Goal: Task Accomplishment & Management: Use online tool/utility

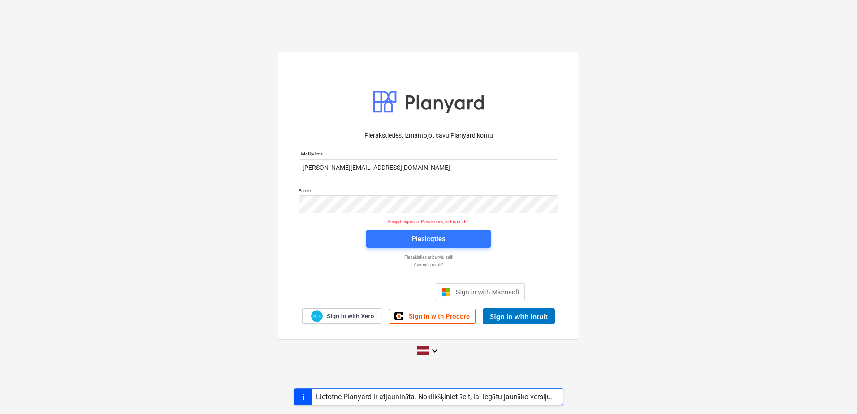
click at [413, 248] on div "Pieslēgties" at bounding box center [428, 239] width 135 height 29
click at [417, 243] on div "Pieslēgties" at bounding box center [428, 239] width 34 height 12
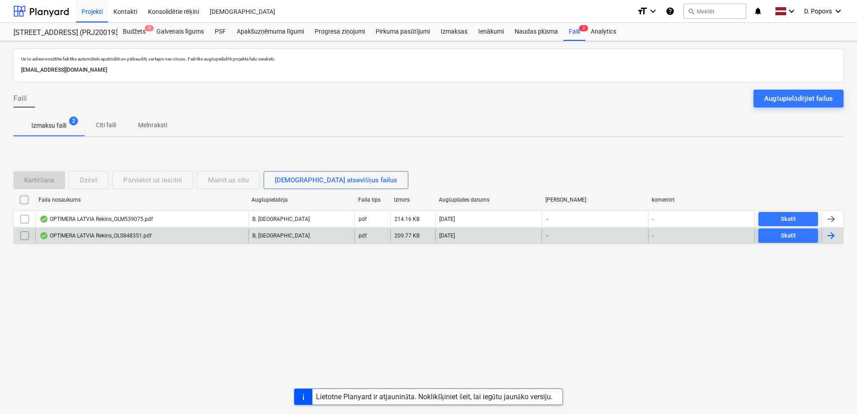
click at [175, 230] on div "OPTIMERA LATVIA Rekins_OLS848351.pdf" at bounding box center [141, 236] width 213 height 14
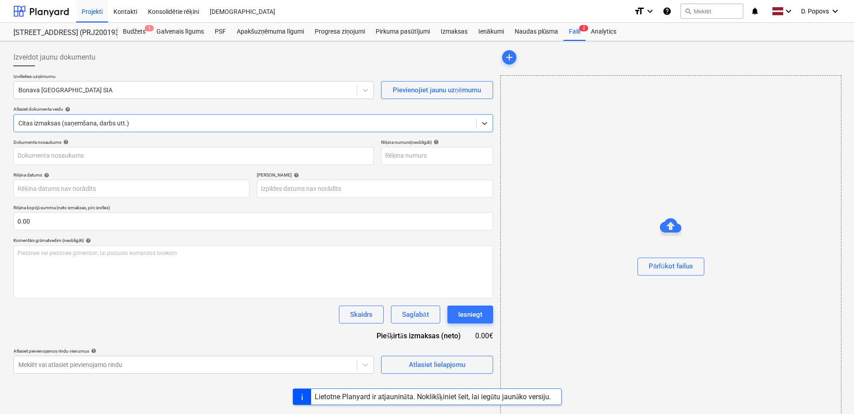
type input "OLS848351"
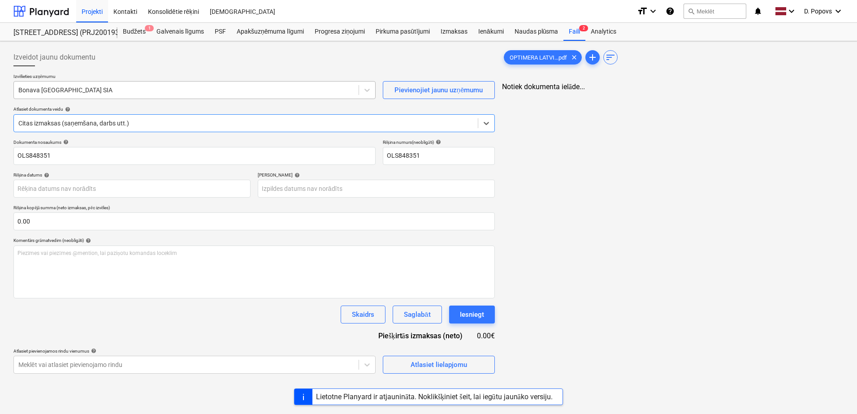
click at [243, 97] on div "Bonava [GEOGRAPHIC_DATA] SIA" at bounding box center [194, 90] width 362 height 18
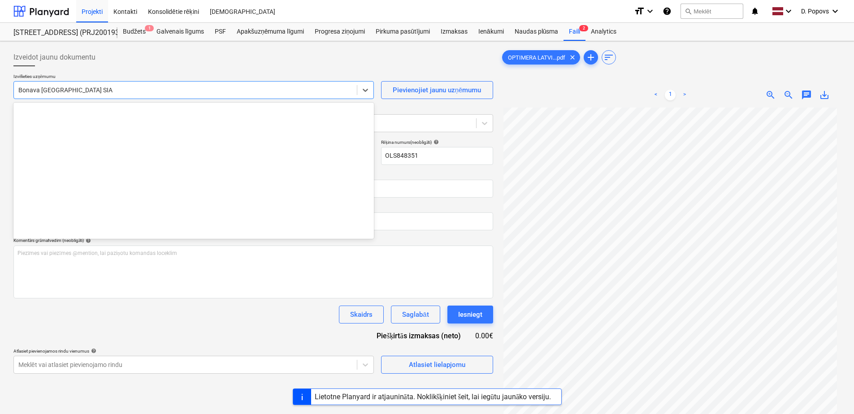
scroll to position [1694, 0]
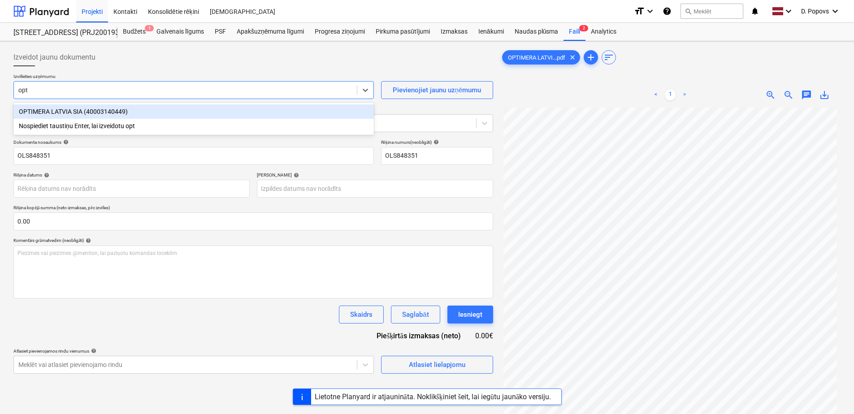
type input "opti"
click at [188, 105] on div "OPTIMERA LATVIA SIA (40003140449)" at bounding box center [193, 111] width 360 height 14
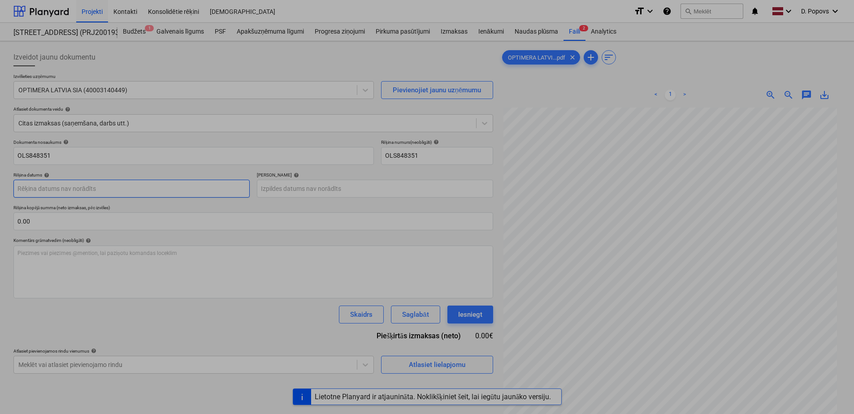
click at [119, 186] on body "Projekti Kontakti Konsolidētie rēķini Iesūtne format_size keyboard_arrow_down h…" at bounding box center [427, 207] width 854 height 414
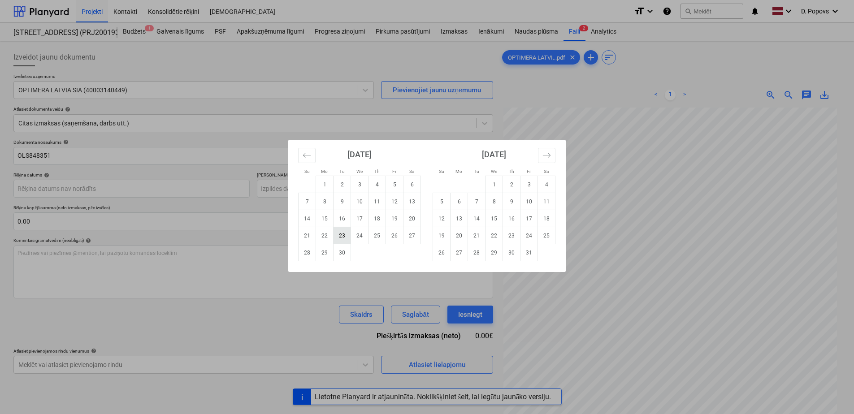
click at [339, 233] on td "23" at bounding box center [342, 235] width 17 height 17
type input "[DATE]"
click at [332, 195] on body "Projekti Kontakti Konsolidētie rēķini Iesūtne format_size keyboard_arrow_down h…" at bounding box center [427, 207] width 854 height 414
click at [542, 157] on icon "Move forward to switch to the next month." at bounding box center [546, 155] width 9 height 9
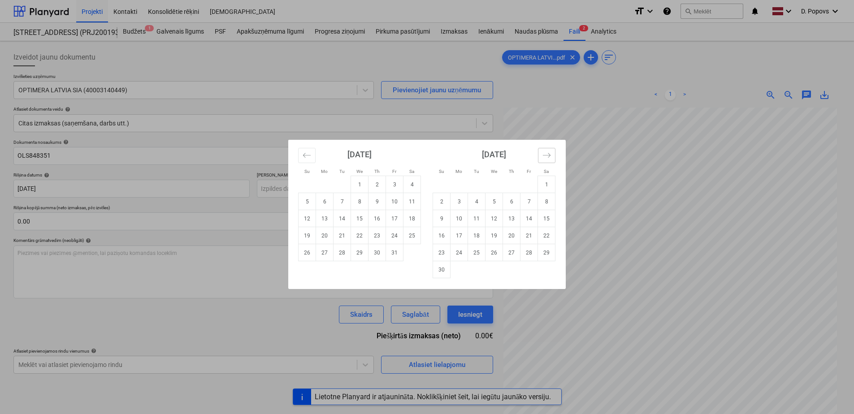
click at [541, 157] on button "Move forward to switch to the next month." at bounding box center [546, 155] width 17 height 15
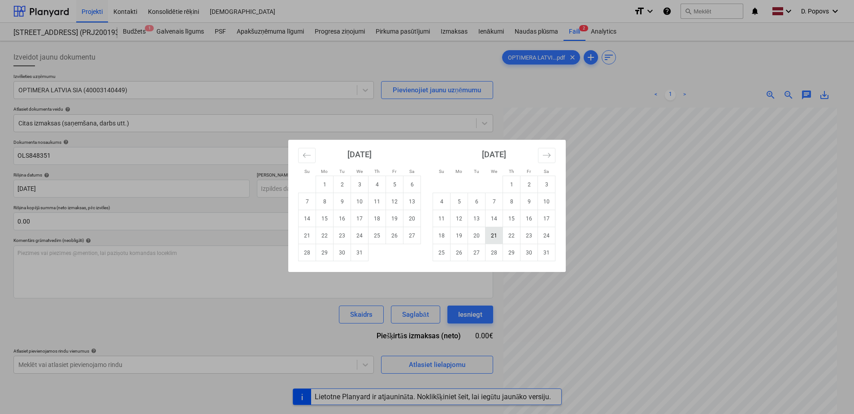
click at [502, 232] on td "21" at bounding box center [493, 235] width 17 height 17
type input "[DATE]"
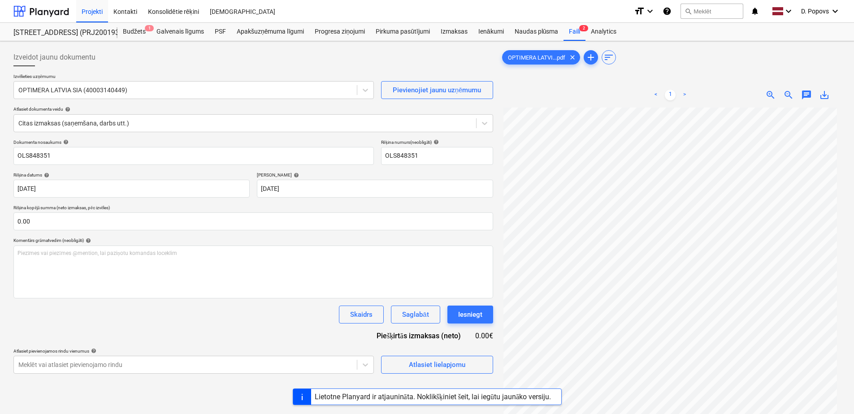
click at [256, 335] on div "Dokumenta nosaukums help OLS848351 Rēķina numurs (neobligāti) help OLS848351 Rē…" at bounding box center [253, 256] width 480 height 234
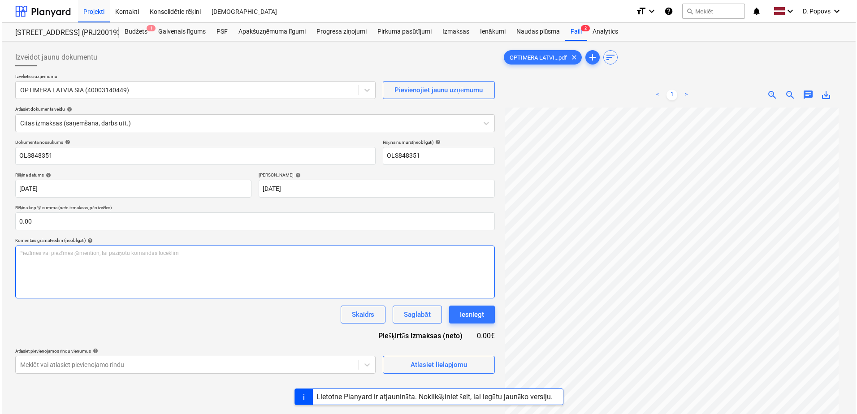
scroll to position [45, 0]
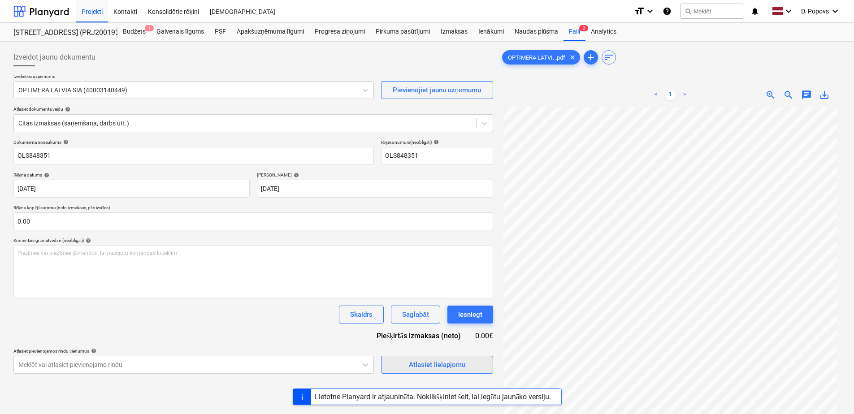
drag, startPoint x: 450, startPoint y: 377, endPoint x: 451, endPoint y: 368, distance: 8.7
click at [450, 376] on div "Izveidot jaunu dokumentu Izvēlieties uzņēmumu OPTIMERA LATVIA SIA (40003140449)…" at bounding box center [253, 272] width 487 height 455
click at [452, 368] on div "Atlasiet lielapjomu" at bounding box center [437, 365] width 56 height 12
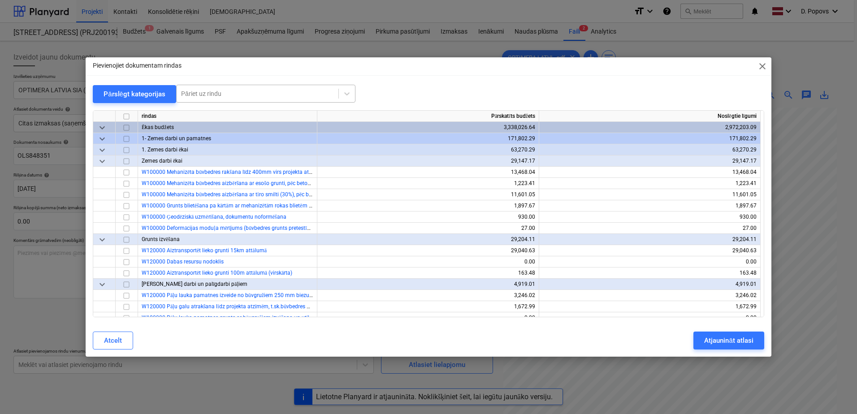
click at [250, 90] on div at bounding box center [257, 93] width 153 height 9
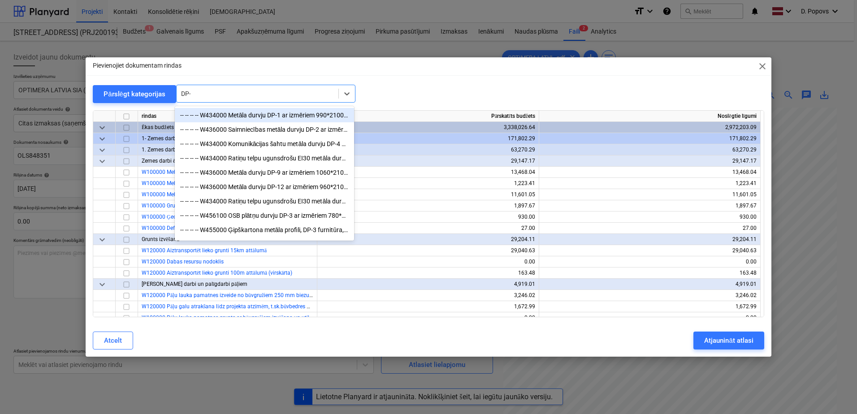
type input "DP-3"
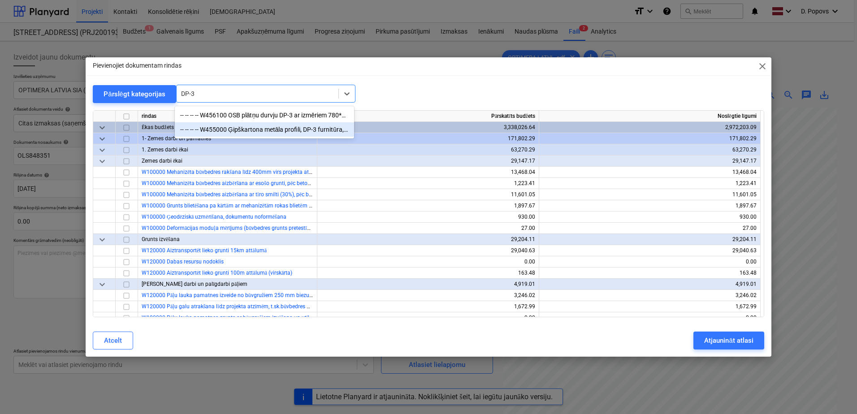
click at [318, 136] on div "-- -- -- -- W455000 Ģipškartona metāla profili, DP-3 furnitūra, šuvju lenta, šp…" at bounding box center [264, 129] width 179 height 14
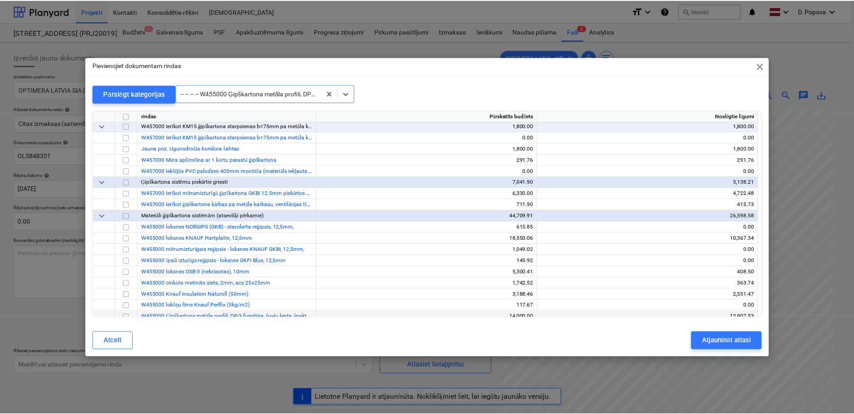
scroll to position [3362, 0]
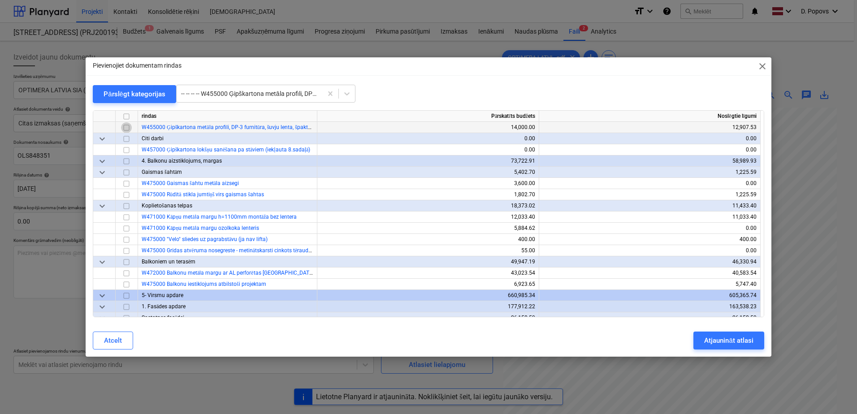
click at [125, 126] on input "checkbox" at bounding box center [126, 127] width 11 height 11
click at [741, 342] on div "Atjaunināt atlasi" at bounding box center [728, 341] width 49 height 12
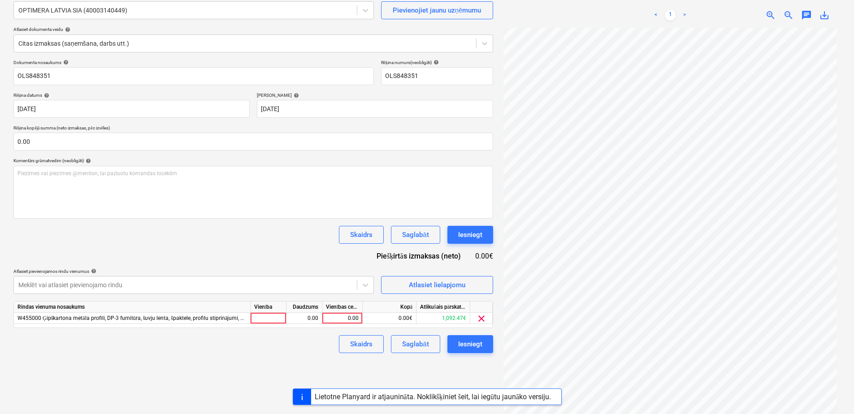
scroll to position [90, 0]
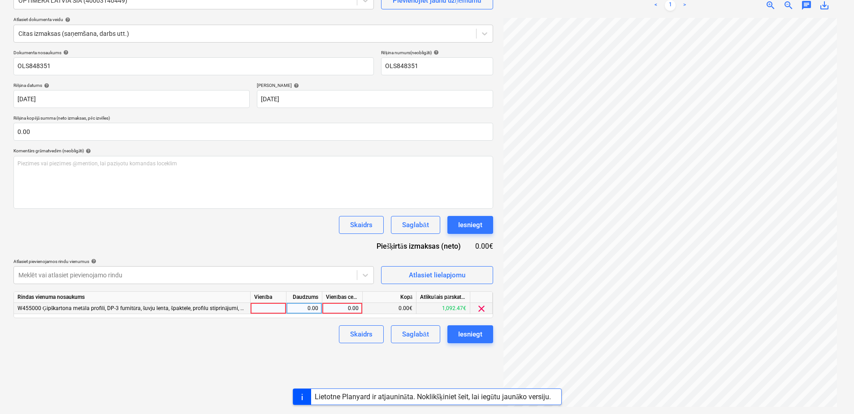
click at [342, 312] on div "0.00" at bounding box center [342, 308] width 33 height 11
type input "0.1"
click at [291, 355] on div "Izveidot jaunu dokumentu Izvēlieties uzņēmumu OPTIMERA LATVIA SIA (40003140449)…" at bounding box center [253, 182] width 487 height 455
click at [408, 341] on button "Saglabāt" at bounding box center [415, 334] width 49 height 18
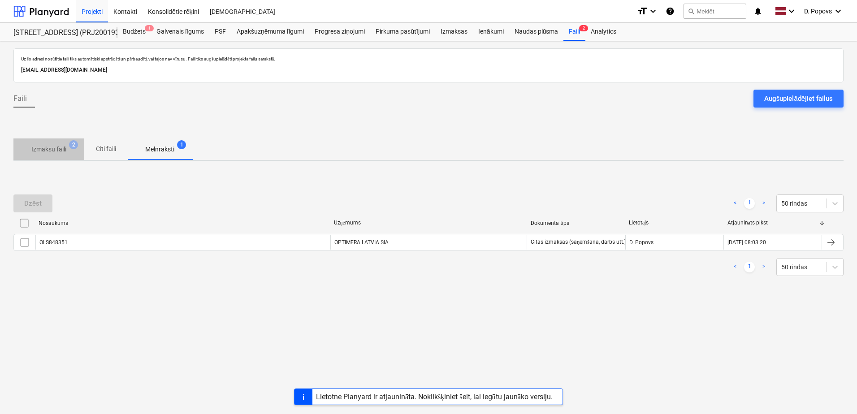
drag, startPoint x: 56, startPoint y: 144, endPoint x: 67, endPoint y: 159, distance: 18.9
click at [56, 144] on span "Izmaksu faili 2" at bounding box center [48, 149] width 71 height 16
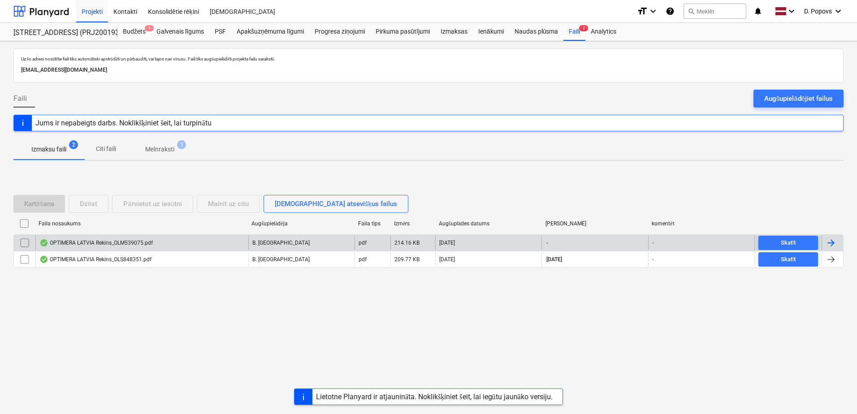
click at [118, 244] on div "OPTIMERA LATVIA Rekins_OLM539075.pdf" at bounding box center [95, 242] width 113 height 7
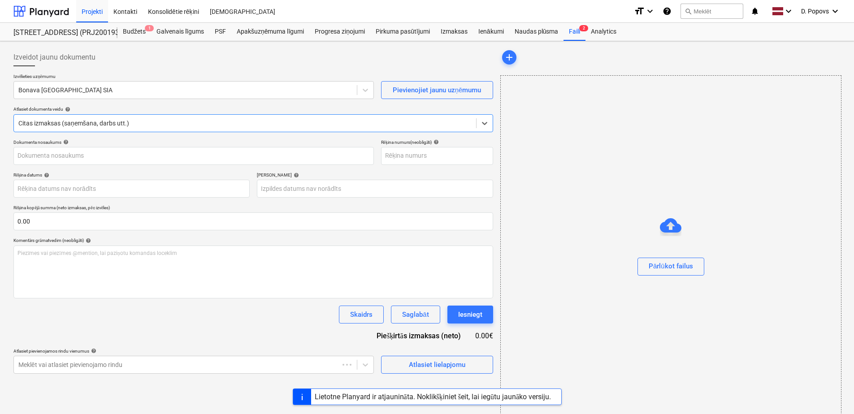
type input "OLM539075"
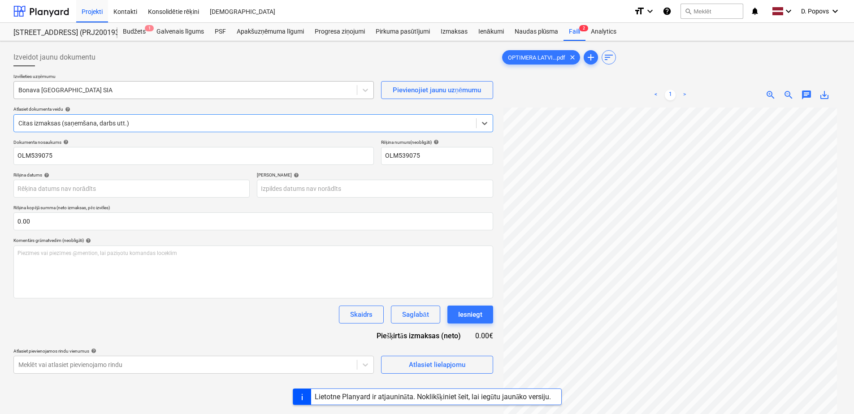
drag, startPoint x: 71, startPoint y: 75, endPoint x: 72, endPoint y: 84, distance: 9.0
click at [72, 78] on p "Izvēlieties uzņēmumu" at bounding box center [193, 78] width 360 height 8
click at [74, 88] on div at bounding box center [185, 90] width 334 height 9
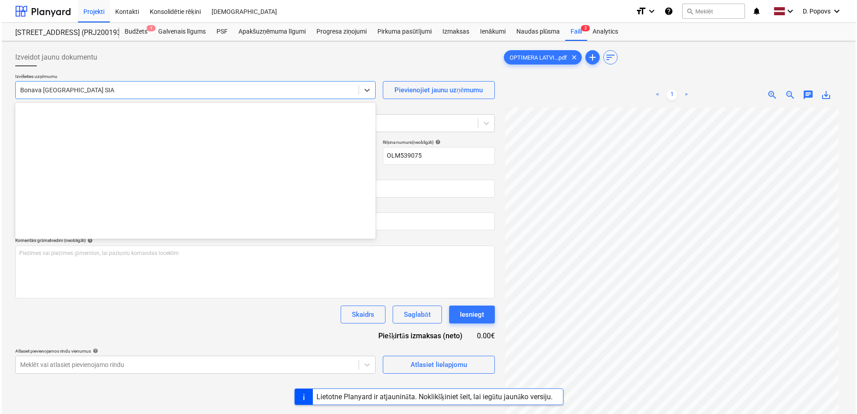
scroll to position [1694, 0]
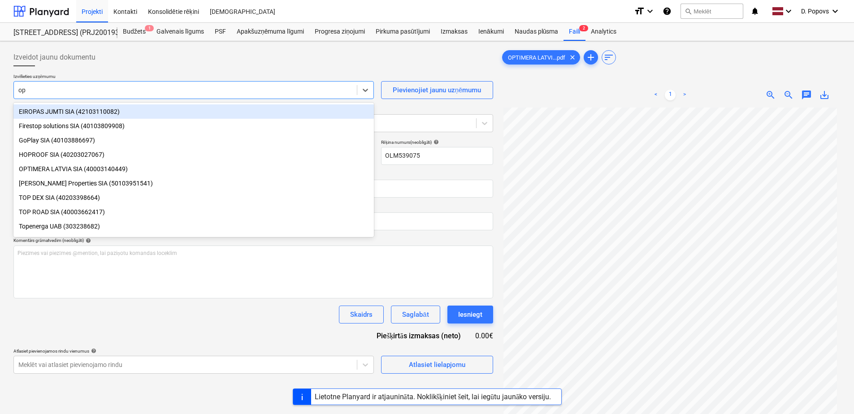
type input "opt"
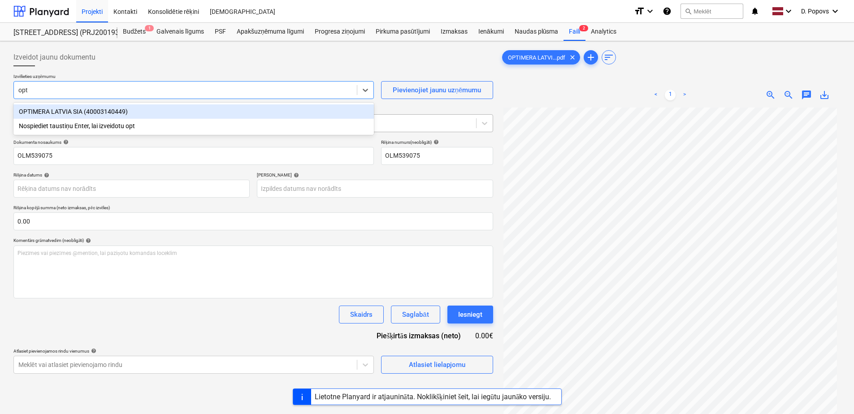
click at [107, 114] on div "OPTIMERA LATVIA SIA (40003140449)" at bounding box center [193, 111] width 360 height 14
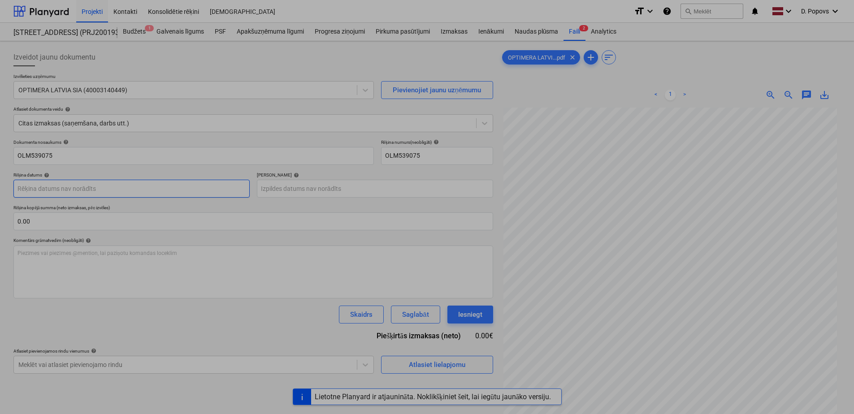
click at [122, 190] on body "Projekti Kontakti Konsolidētie rēķini Iesūtne format_size keyboard_arrow_down h…" at bounding box center [427, 207] width 854 height 414
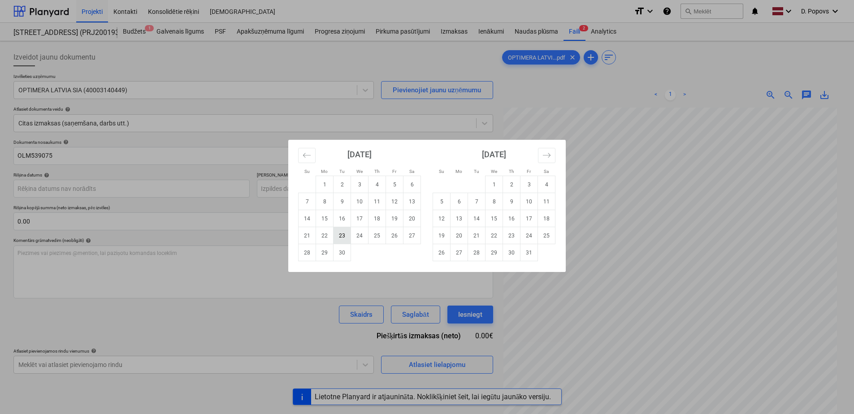
click at [342, 230] on td "23" at bounding box center [342, 235] width 17 height 17
type input "[DATE]"
click at [336, 192] on body "Projekti Kontakti Konsolidētie rēķini Iesūtne format_size keyboard_arrow_down h…" at bounding box center [427, 207] width 854 height 414
click at [544, 156] on icon "Move forward to switch to the next month." at bounding box center [546, 155] width 9 height 9
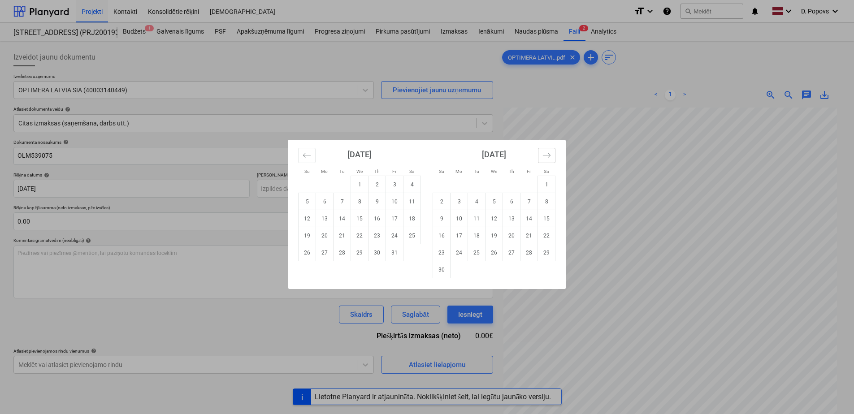
click at [543, 157] on icon "Move forward to switch to the next month." at bounding box center [546, 155] width 9 height 9
click at [544, 157] on icon "Move forward to switch to the next month." at bounding box center [546, 155] width 9 height 9
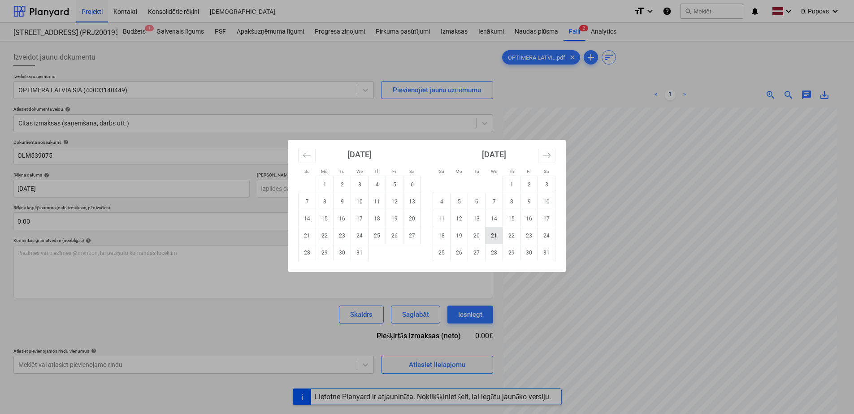
click at [490, 233] on td "21" at bounding box center [493, 235] width 17 height 17
type input "[DATE]"
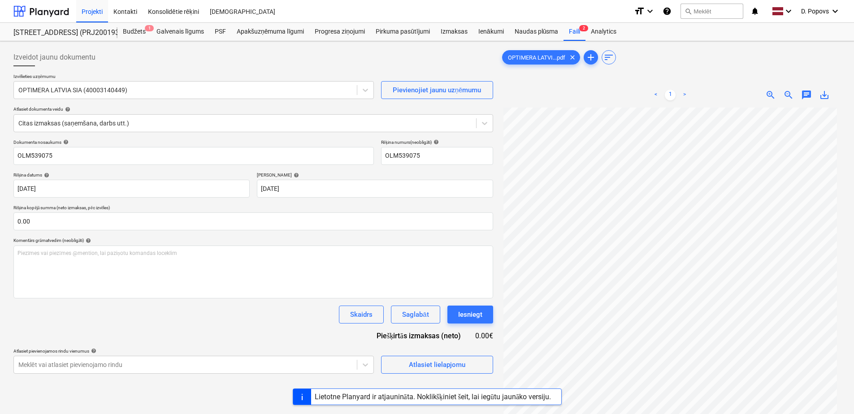
click at [265, 315] on div "Skaidrs Saglabāt Iesniegt" at bounding box center [253, 315] width 480 height 18
click at [432, 370] on div "Atlasiet lielapjomu" at bounding box center [437, 365] width 56 height 12
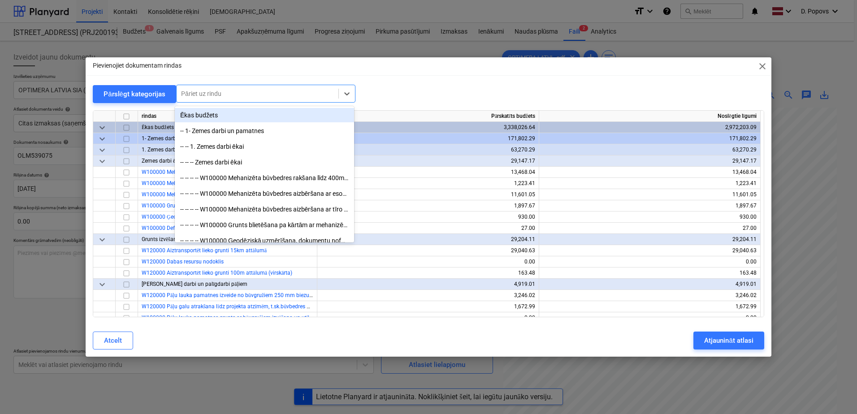
click at [267, 89] on div at bounding box center [257, 93] width 153 height 9
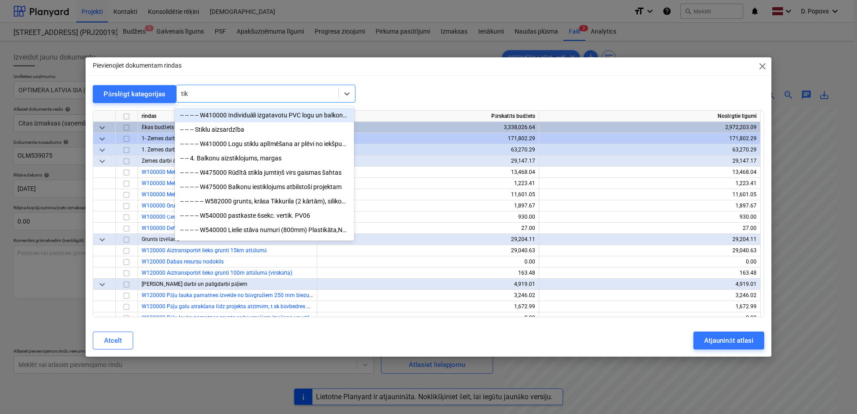
type input "tikk"
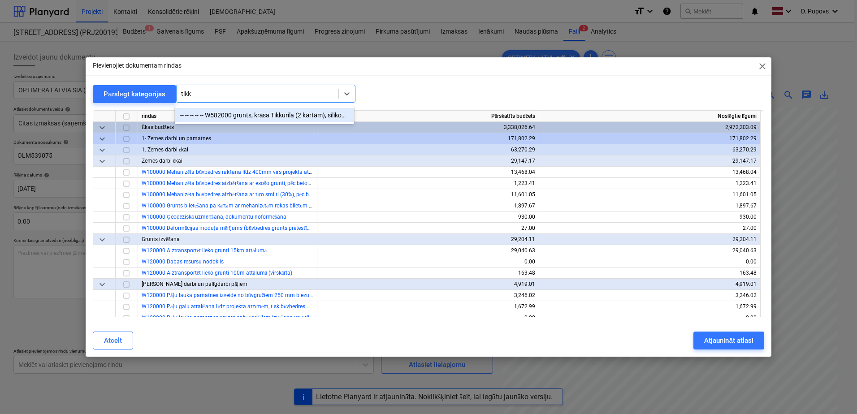
click at [236, 119] on div "-- -- -- -- -- W582000 grunts, krāsa Tikkurila (2 kārtām), silikons, stūru prof…" at bounding box center [264, 115] width 179 height 14
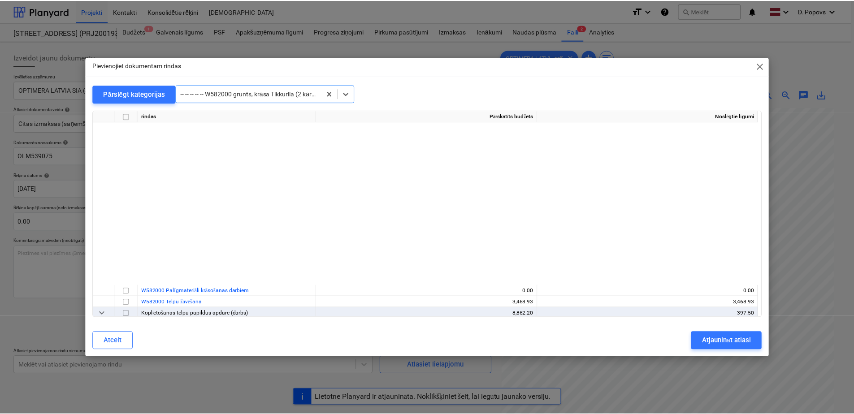
scroll to position [4516, 0]
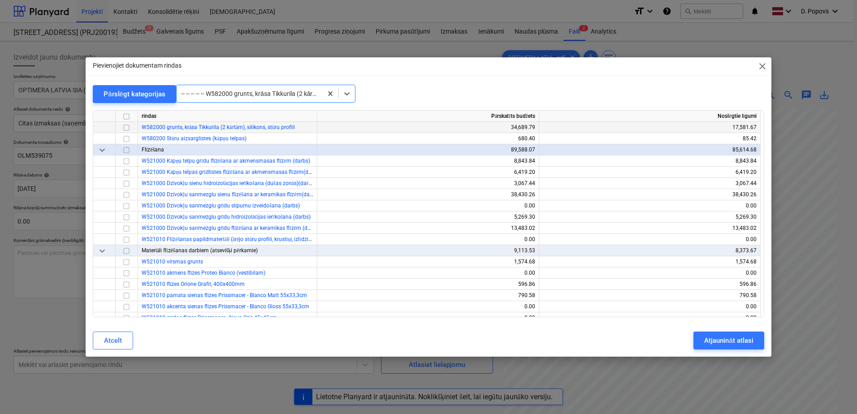
click at [122, 127] on input "checkbox" at bounding box center [126, 127] width 11 height 11
click at [715, 342] on div "Atjaunināt atlasi" at bounding box center [728, 341] width 49 height 12
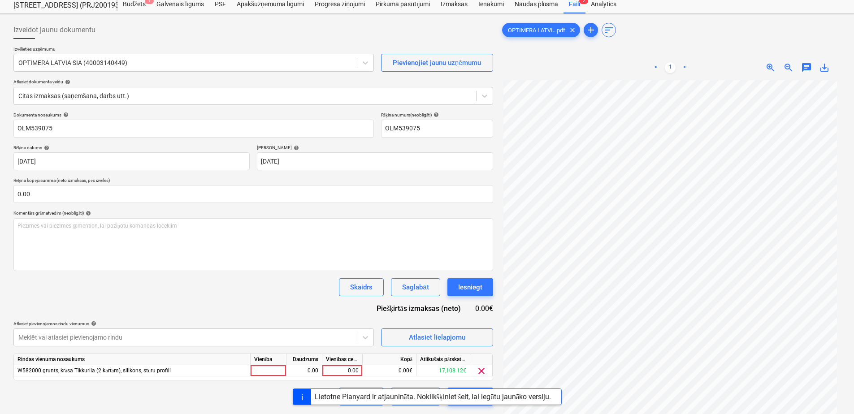
scroll to position [90, 0]
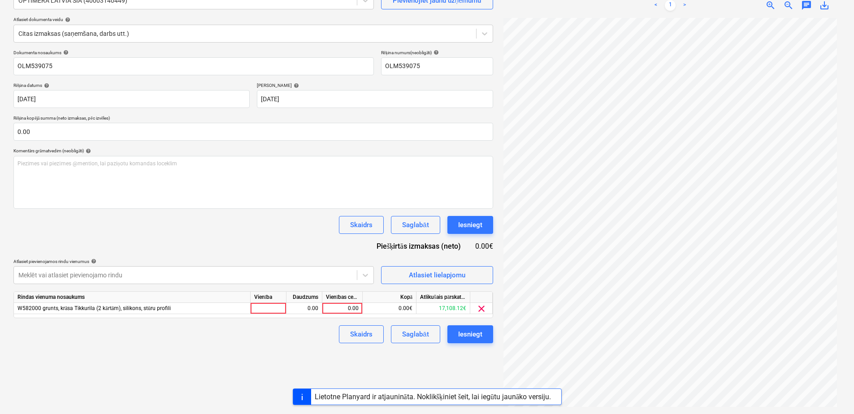
click at [339, 302] on div "Vienības cena" at bounding box center [342, 297] width 40 height 11
drag, startPoint x: 339, startPoint y: 302, endPoint x: 346, endPoint y: 311, distance: 11.1
click at [346, 311] on div "0.00" at bounding box center [342, 308] width 33 height 11
type input "186.87"
click at [268, 338] on div "Skaidrs Saglabāt Iesniegt" at bounding box center [253, 334] width 480 height 18
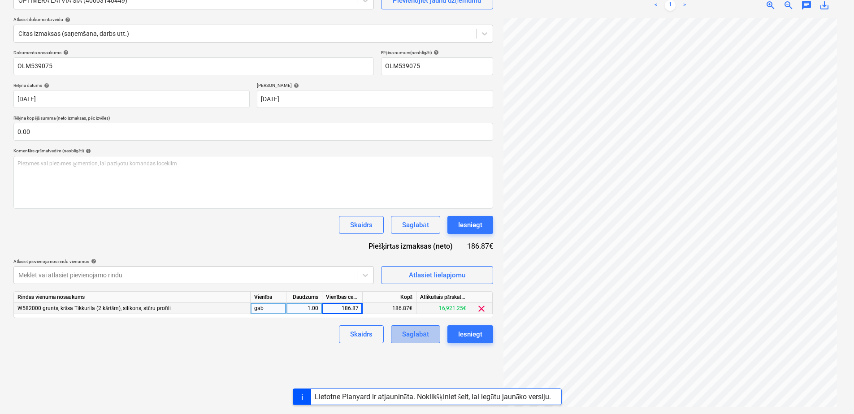
click at [419, 334] on div "Saglabāt" at bounding box center [415, 335] width 26 height 12
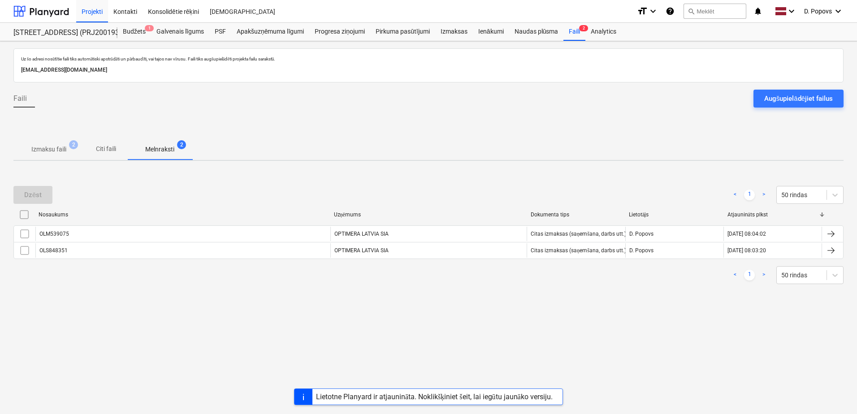
click at [43, 150] on p "Izmaksu faili" at bounding box center [48, 149] width 35 height 9
